Goal: Information Seeking & Learning: Find specific fact

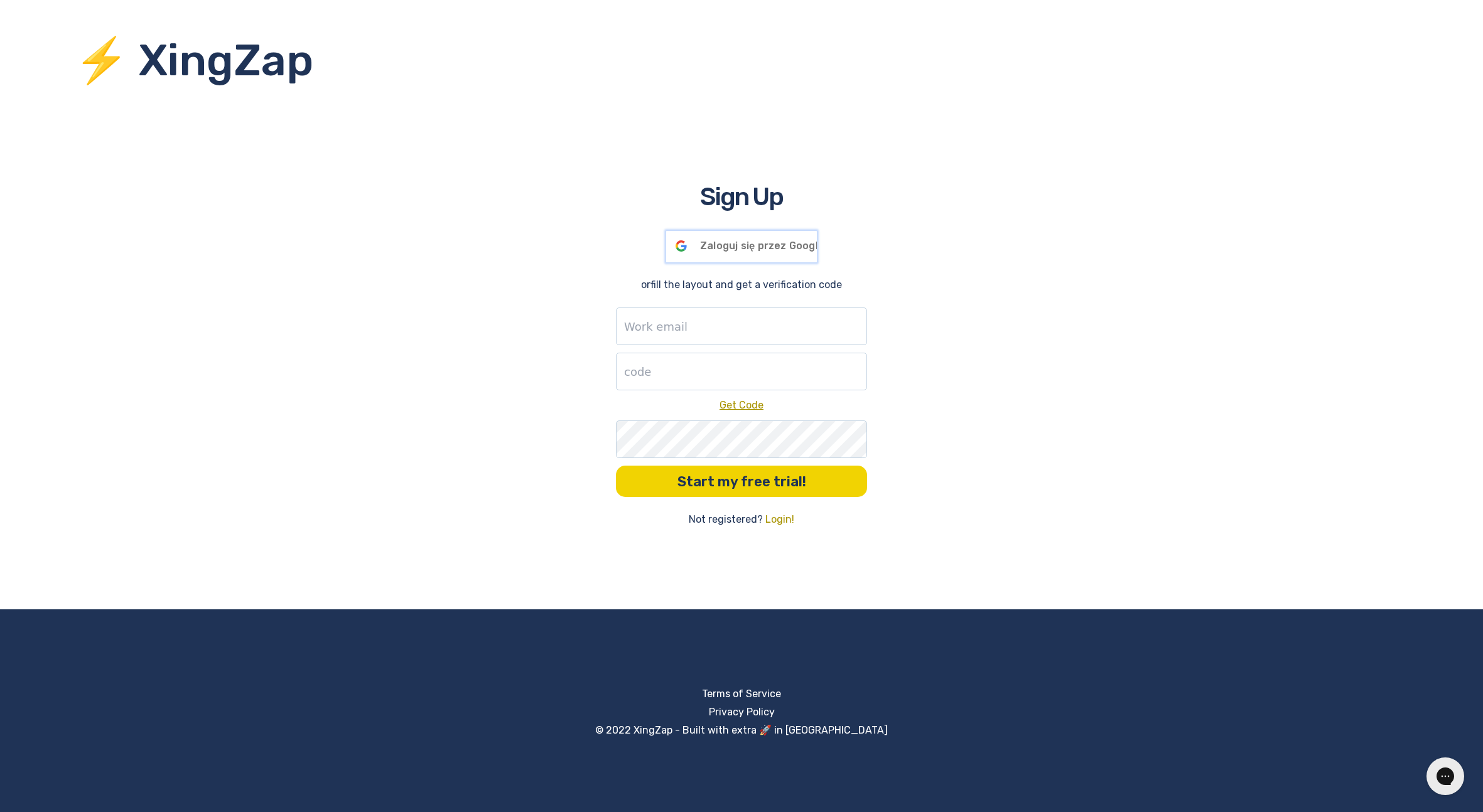
click at [770, 249] on span "Zaloguj się przez Google" at bounding box center [762, 246] width 124 height 12
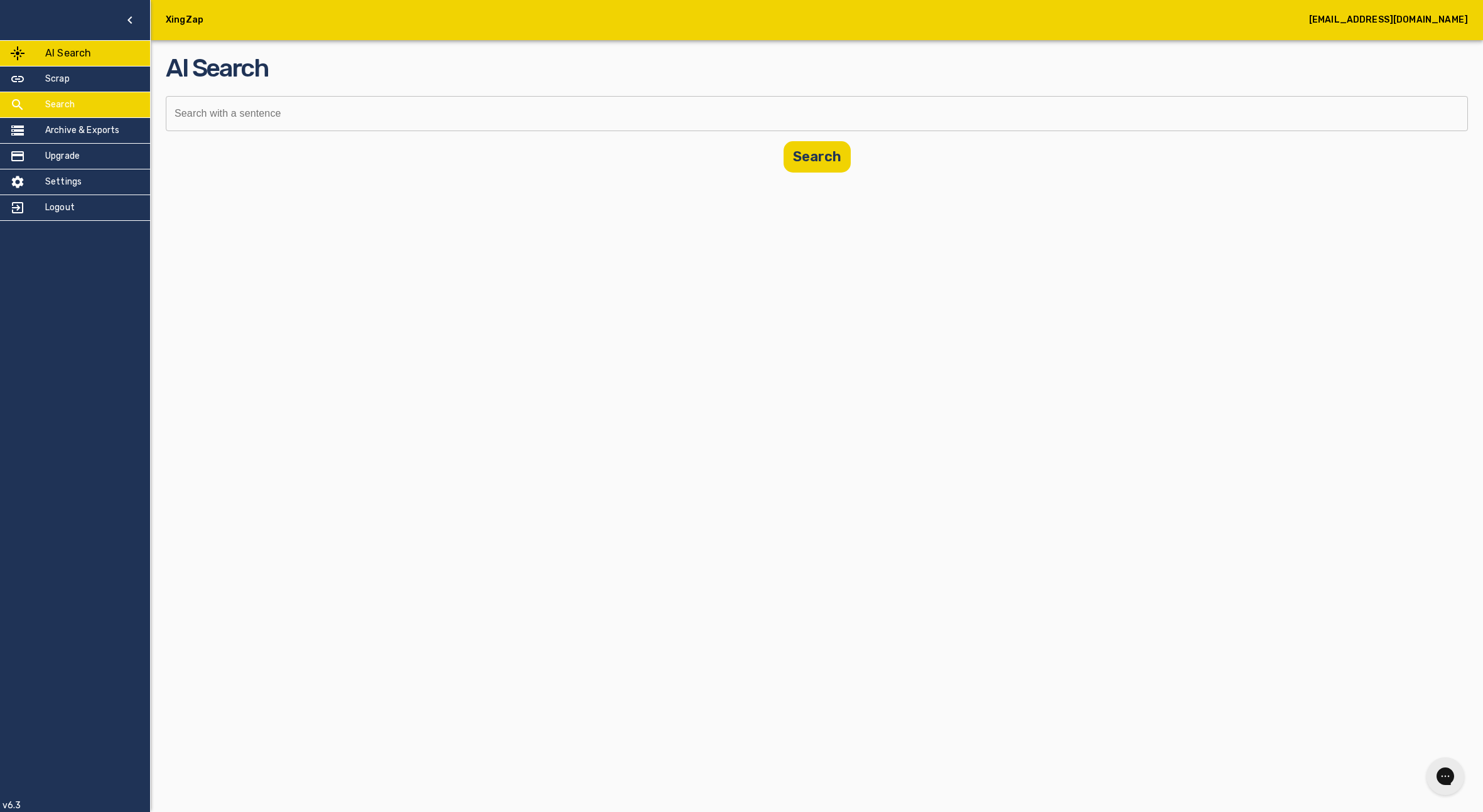
click at [81, 106] on div "Search" at bounding box center [75, 105] width 150 height 25
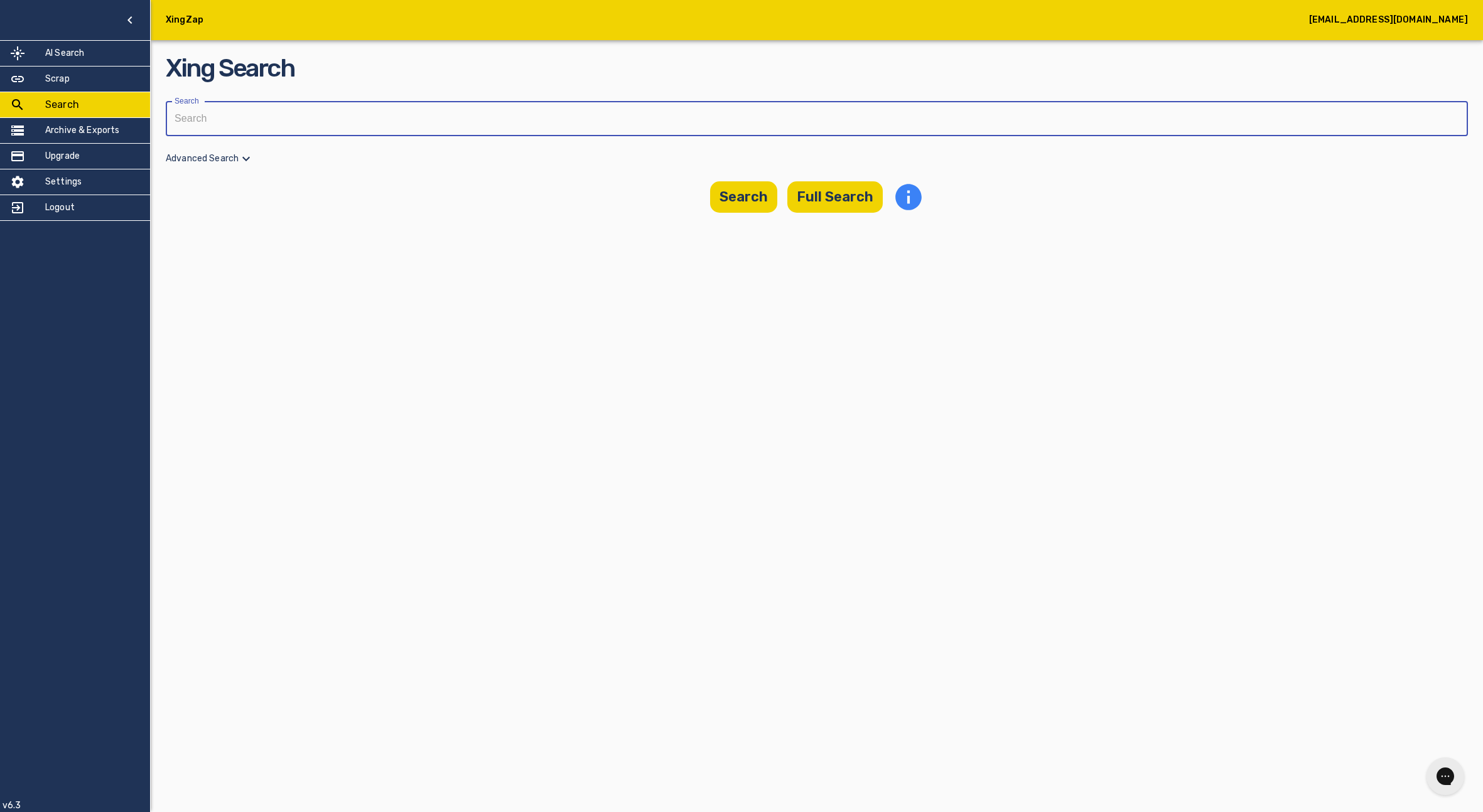
click at [269, 118] on input "text" at bounding box center [813, 118] width 1294 height 35
click at [857, 198] on button "Full Search" at bounding box center [835, 197] width 96 height 31
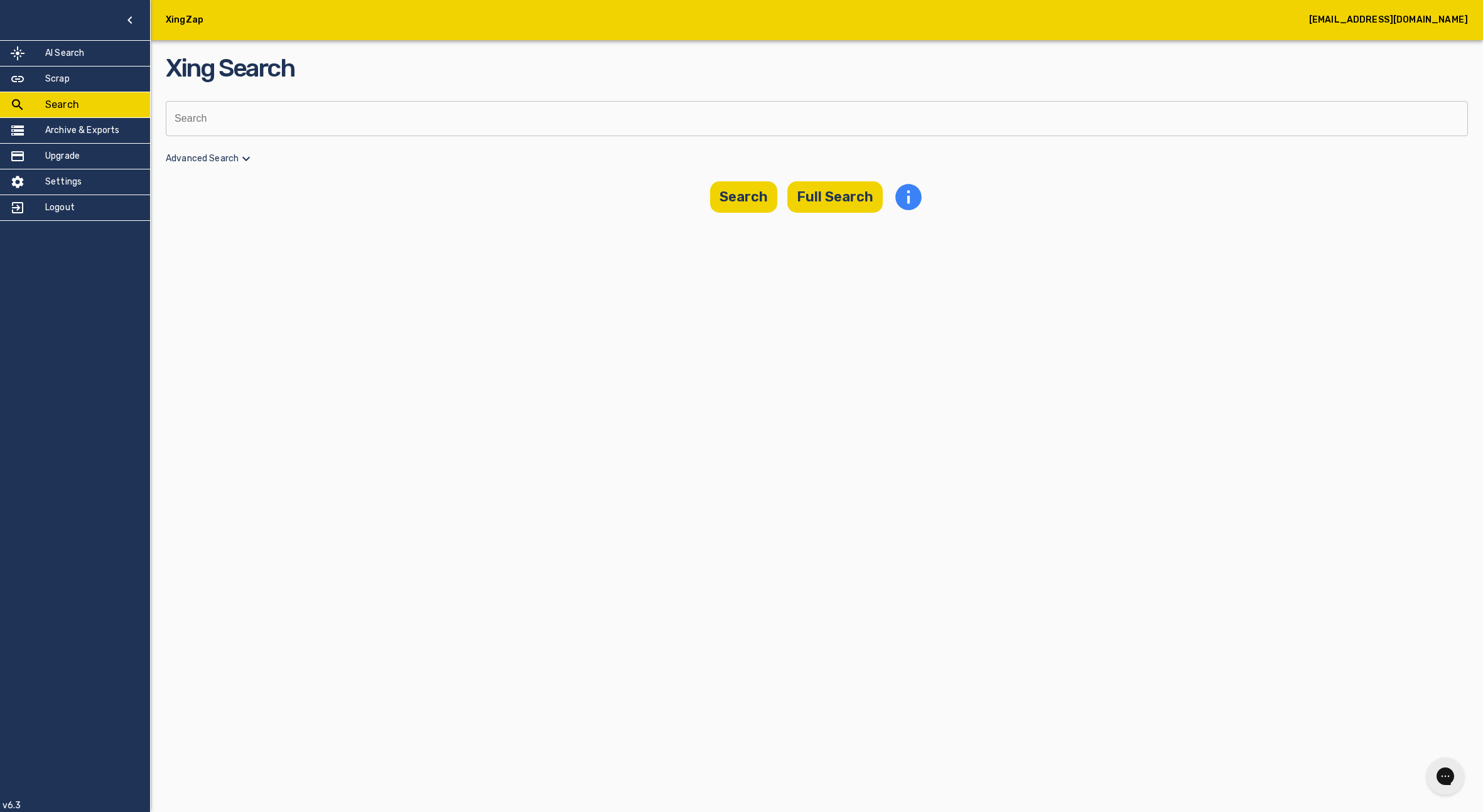
click at [497, 122] on input "text" at bounding box center [813, 118] width 1294 height 35
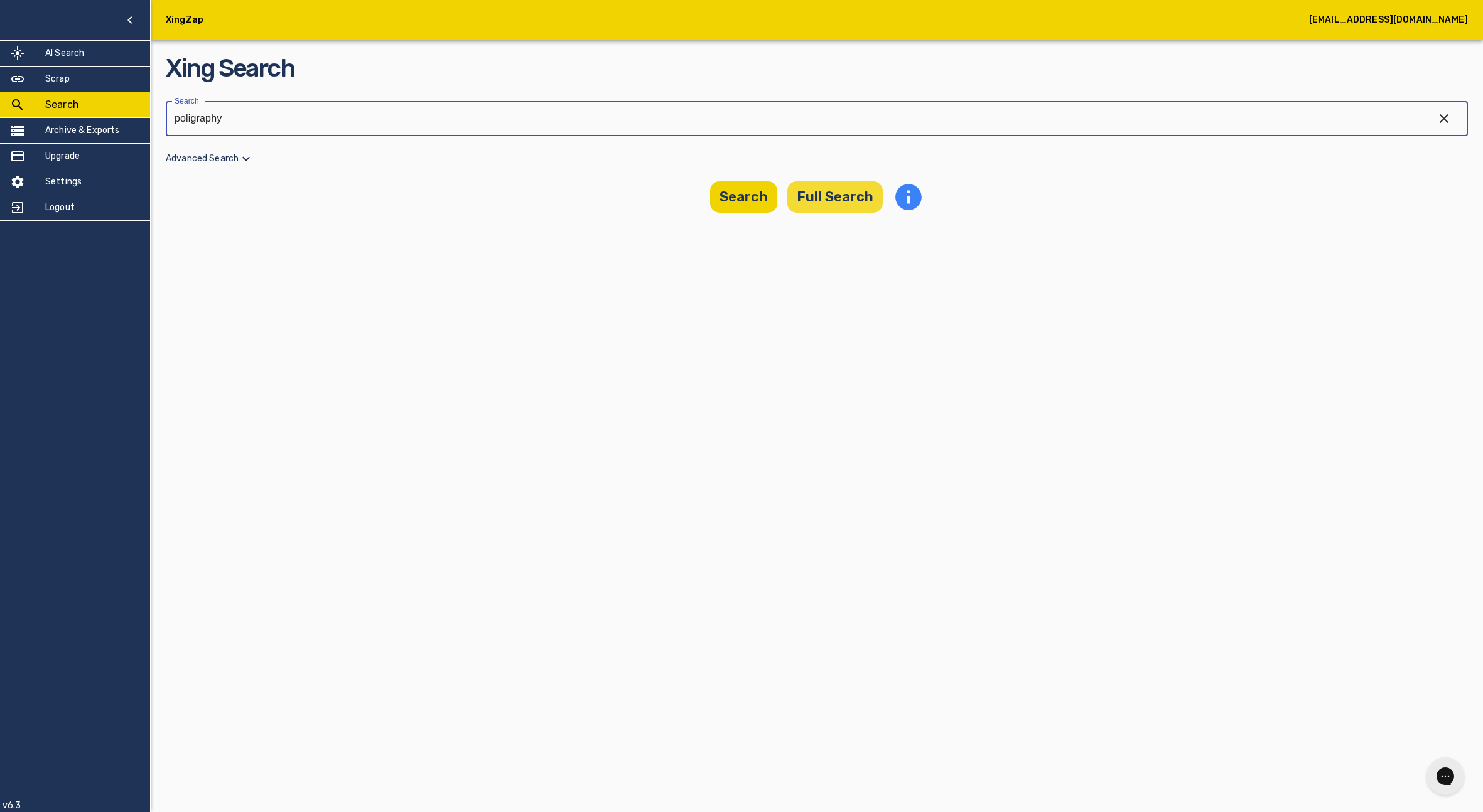
type input "poligraphy"
click at [837, 196] on button "Full Search" at bounding box center [835, 197] width 96 height 31
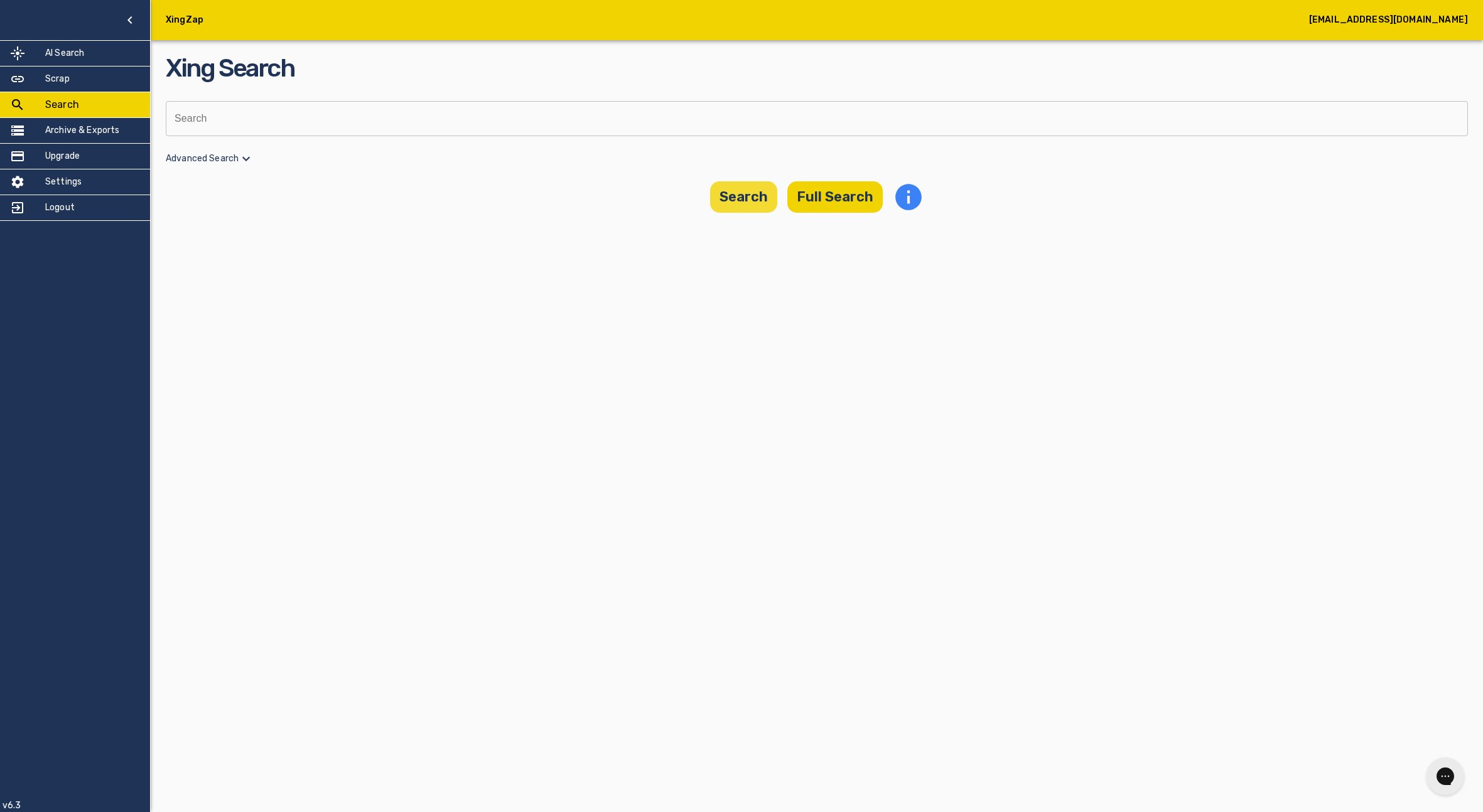
click at [742, 205] on button "Search" at bounding box center [743, 197] width 67 height 31
drag, startPoint x: 259, startPoint y: 162, endPoint x: 252, endPoint y: 161, distance: 7.1
click at [252, 161] on p "Advanced Search" at bounding box center [817, 159] width 1302 height 15
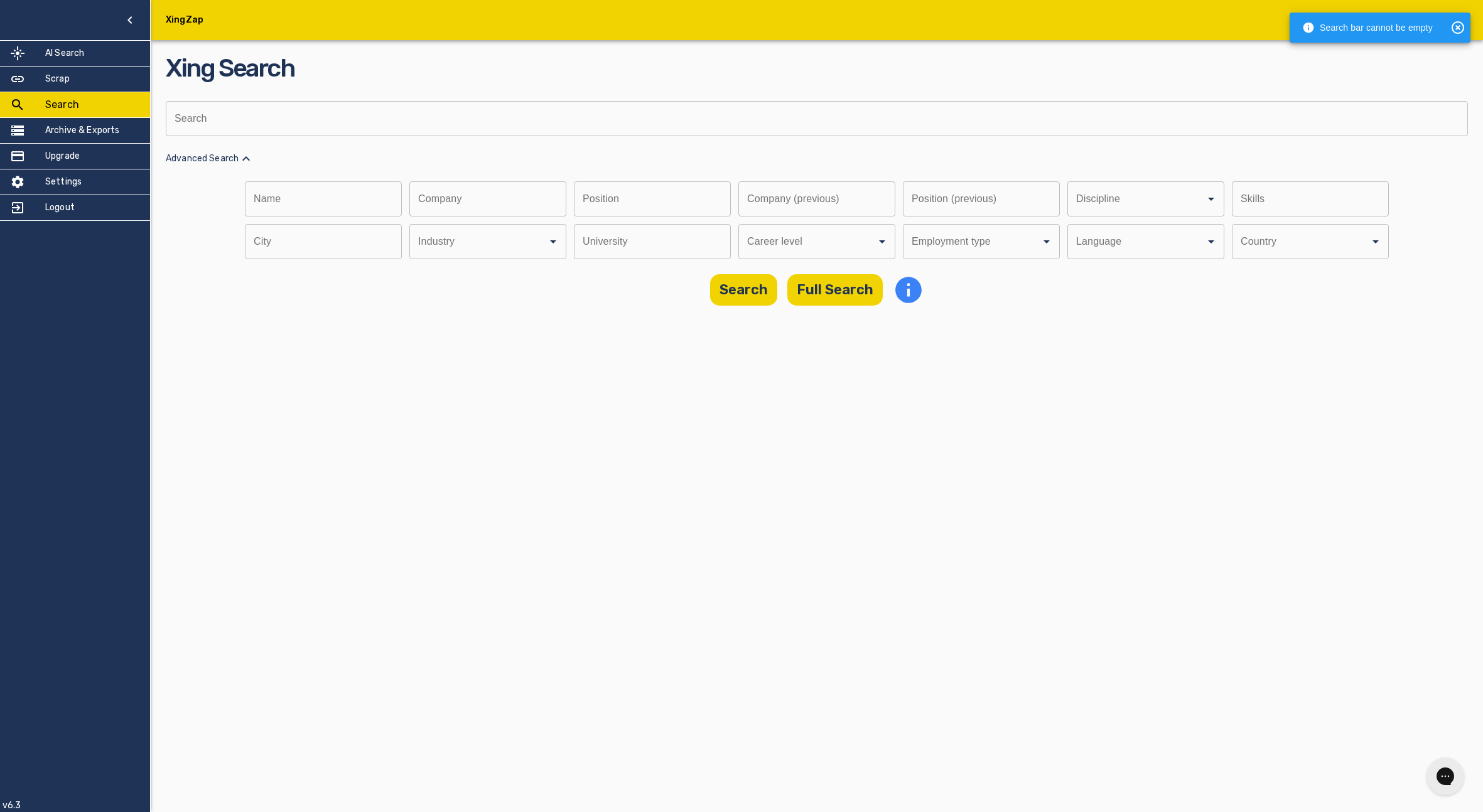
click at [497, 204] on input "text" at bounding box center [483, 199] width 148 height 35
click at [583, 200] on input "text" at bounding box center [648, 199] width 148 height 35
click at [754, 203] on input "text" at bounding box center [813, 199] width 148 height 35
click at [975, 185] on input "text" at bounding box center [977, 199] width 148 height 35
click at [1177, 205] on input "Discipline" at bounding box center [1128, 199] width 111 height 24
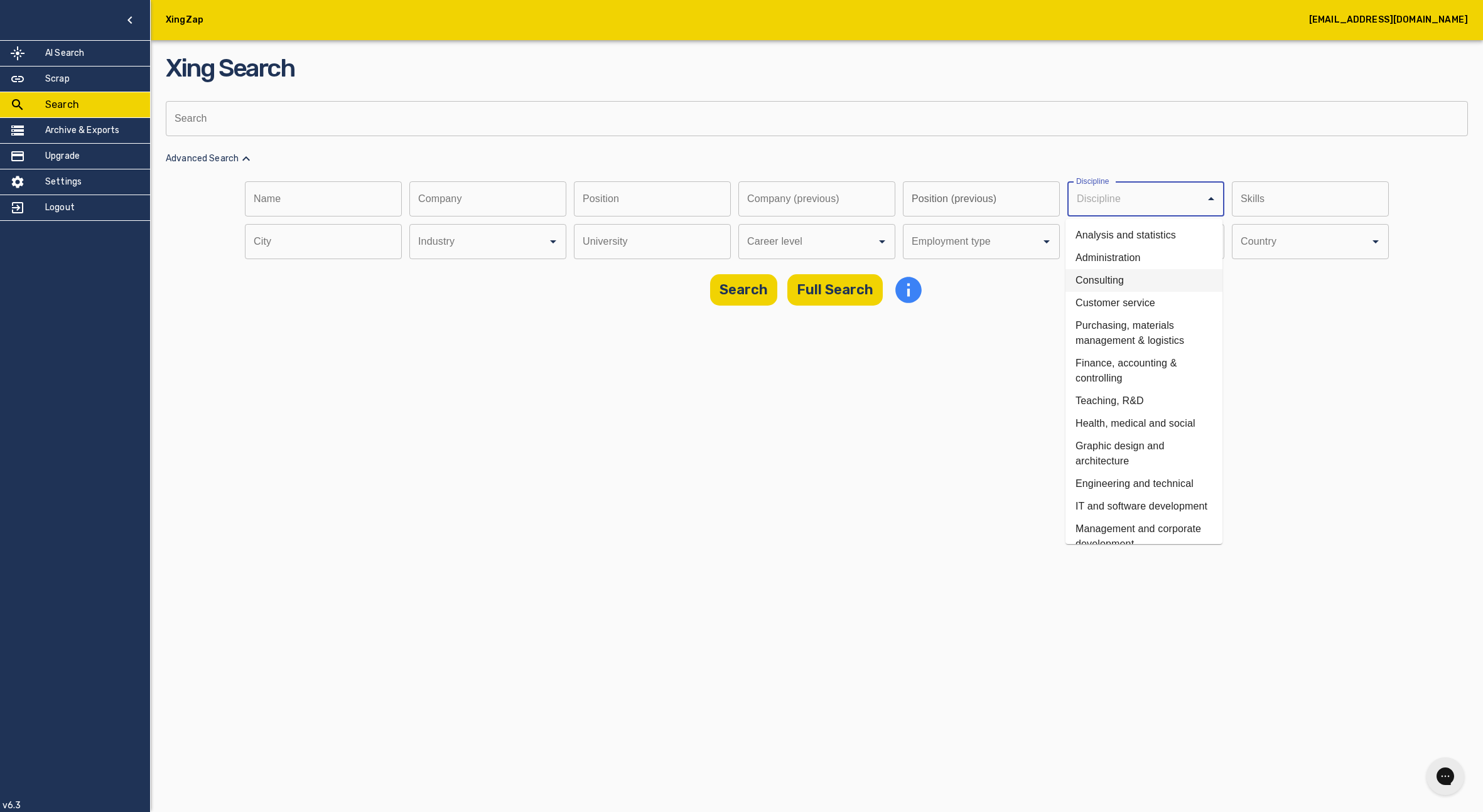
click at [1395, 314] on main "Xing Search Search Search Advanced Search Name Name Company Company Position Po…" at bounding box center [817, 160] width 1332 height 321
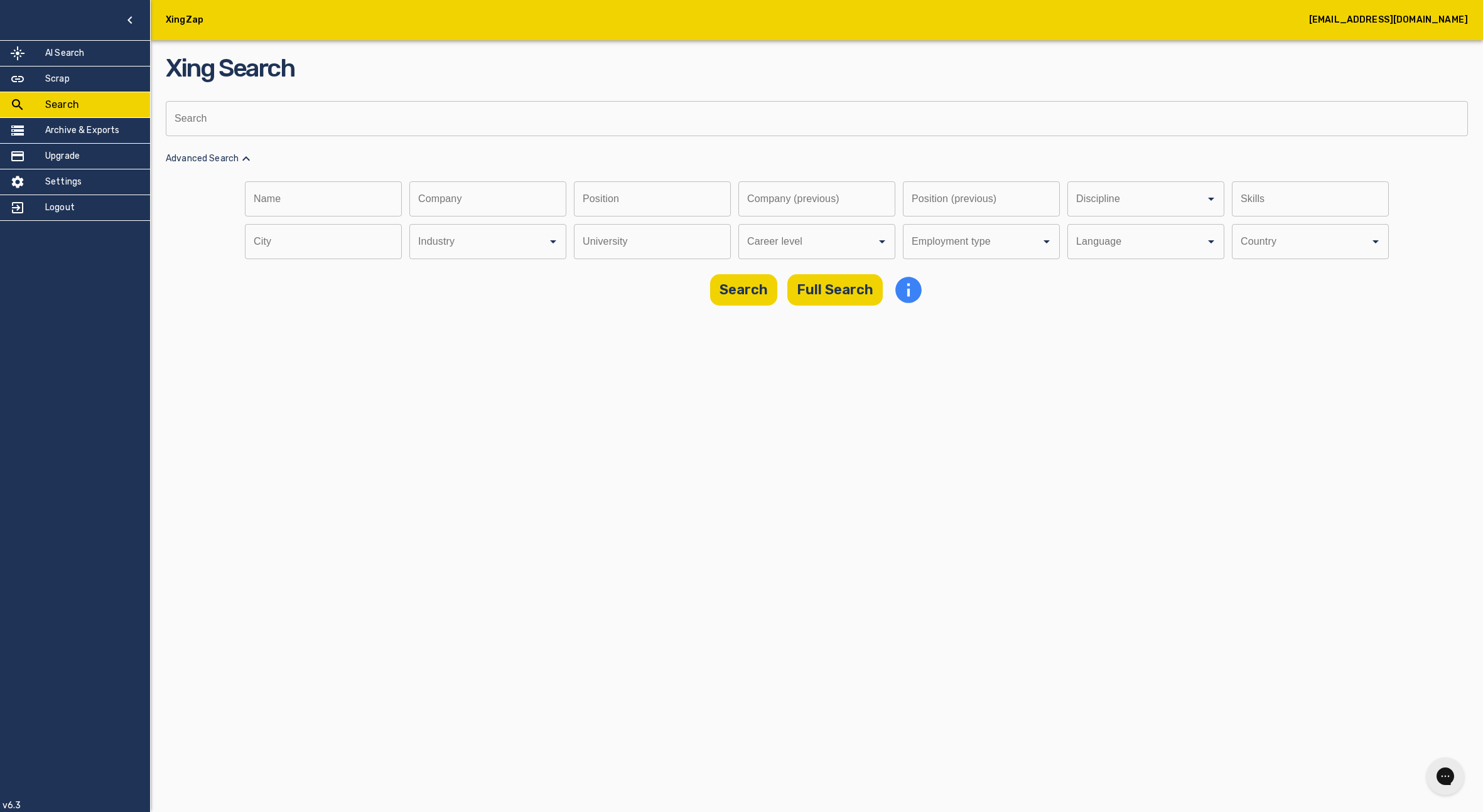
click at [515, 243] on input "Discipline" at bounding box center [470, 241] width 111 height 24
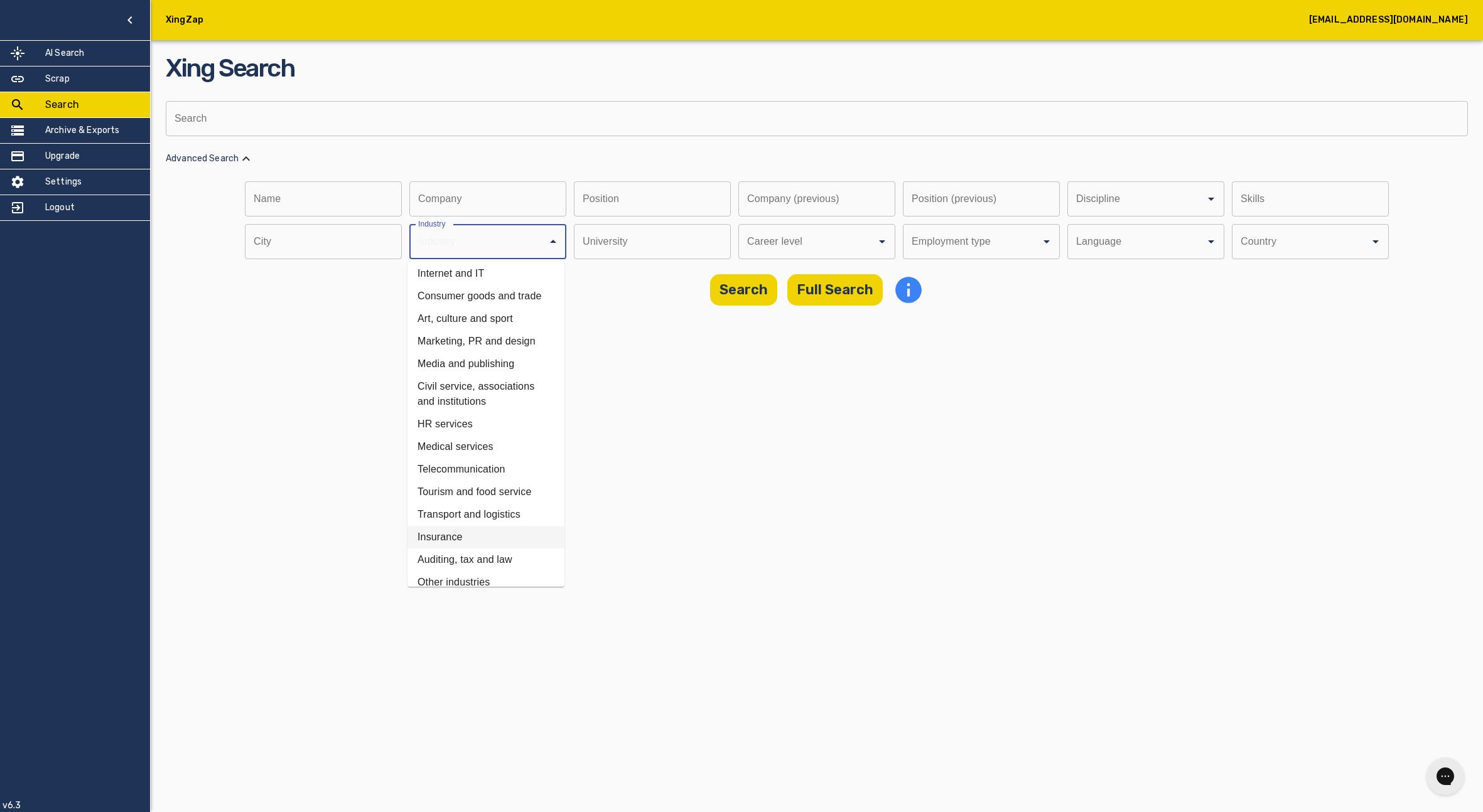
scroll to position [280, 0]
click at [487, 567] on li "Other industries" at bounding box center [485, 571] width 157 height 23
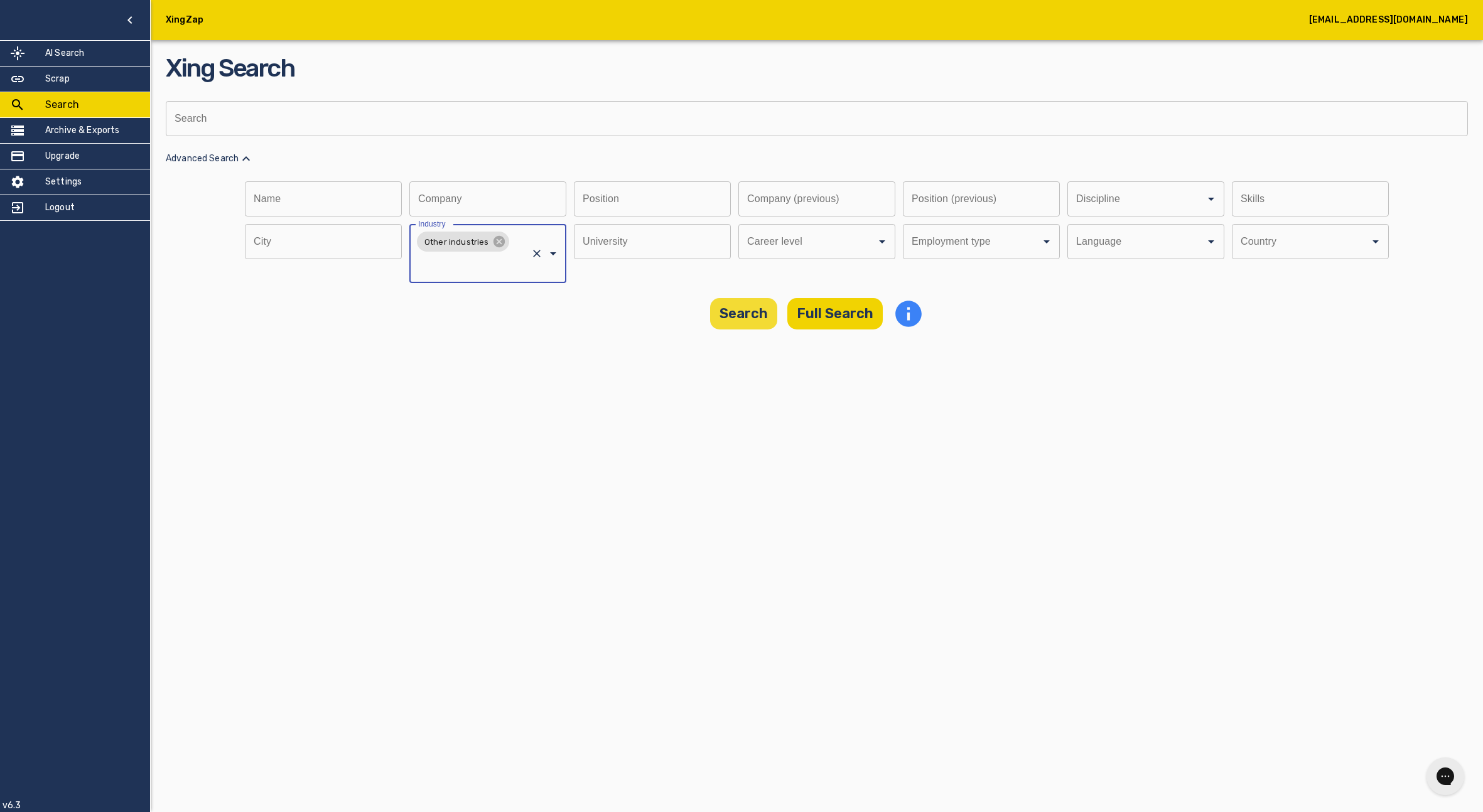
click at [723, 316] on button "Search" at bounding box center [743, 314] width 67 height 31
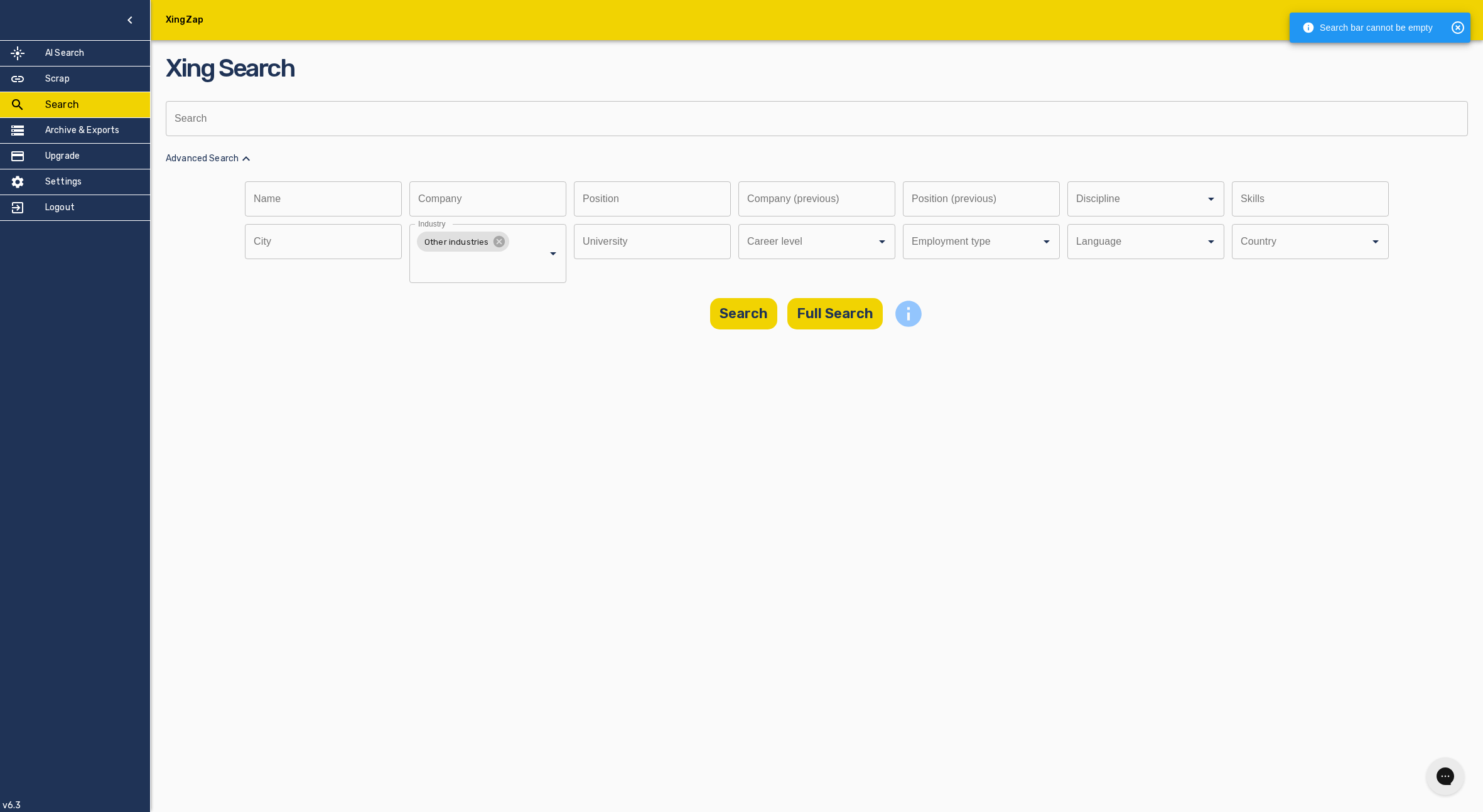
click at [908, 316] on icon "info" at bounding box center [908, 314] width 27 height 27
